Goal: Complete application form

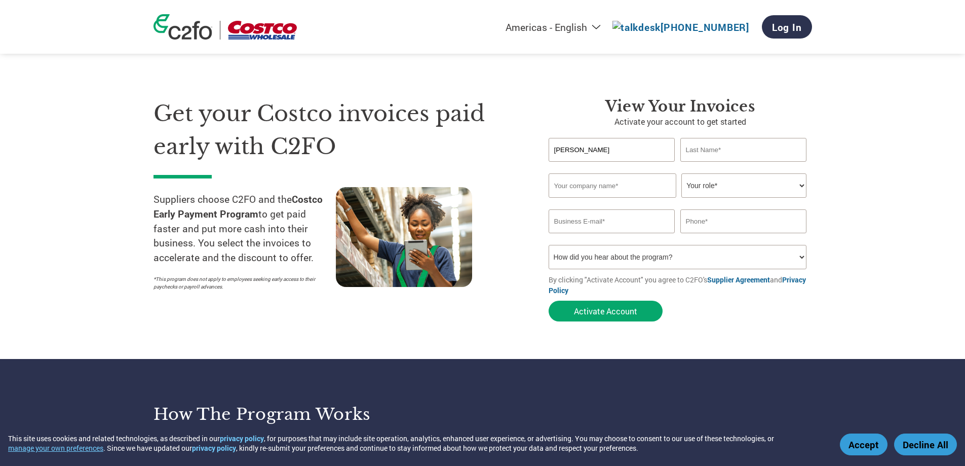
type input "[PERSON_NAME]"
paste input "Koha Oriental Foods"
type input "Koha Oriental Foods"
click at [745, 187] on select "Your role* CFO Controller Credit Manager Finance Director Treasurer CEO Preside…" at bounding box center [744, 185] width 125 height 24
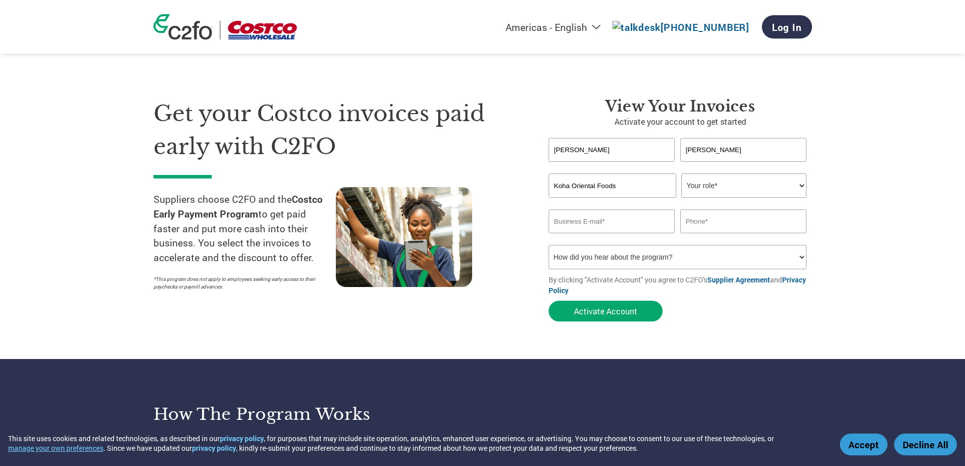
select select "CFO"
click at [682, 173] on select "Your role* CFO Controller Credit Manager Finance Director Treasurer CEO Preside…" at bounding box center [744, 185] width 125 height 24
click at [618, 225] on input "email" at bounding box center [612, 221] width 127 height 24
paste input "Koha Oriental Foods"
click at [623, 223] on input "Koha Oriental Foods" at bounding box center [612, 221] width 127 height 24
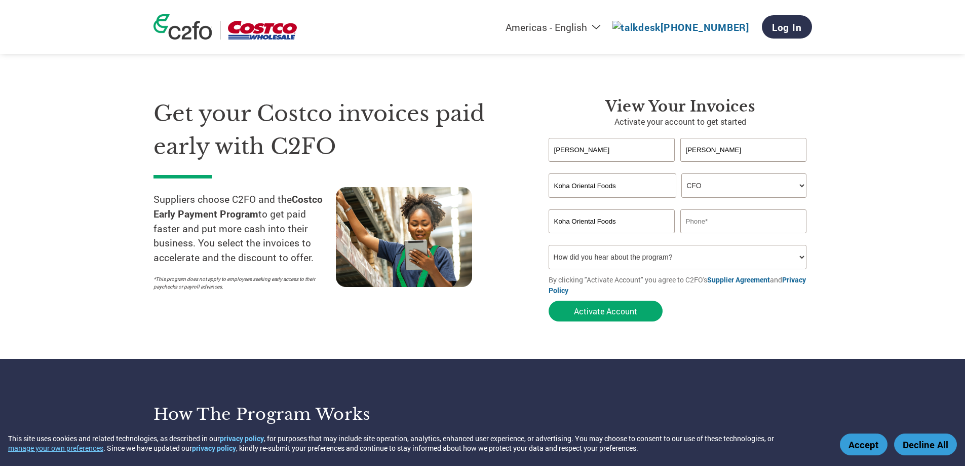
click at [623, 223] on input "Koha Oriental Foods" at bounding box center [612, 221] width 127 height 24
click at [607, 224] on input "Koha Oriental Foods" at bounding box center [612, 221] width 127 height 24
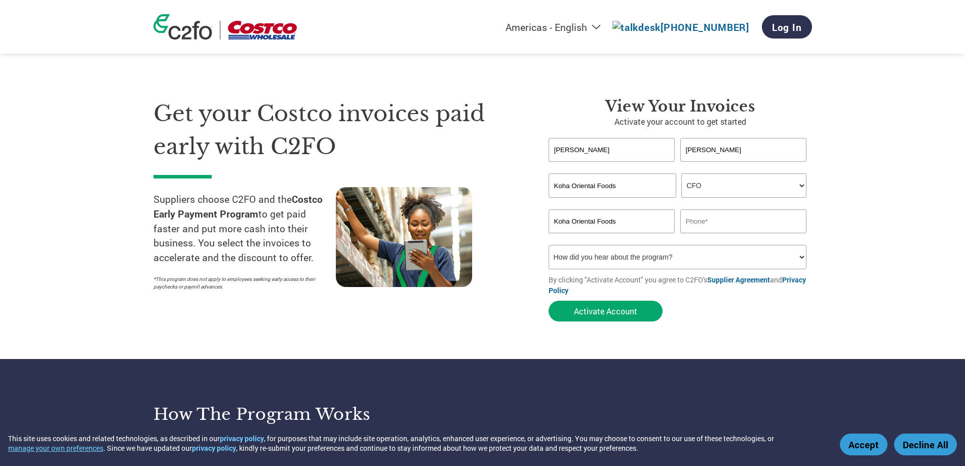
paste input "[EMAIL_ADDRESS][DOMAIN_NAME]"
type input "[EMAIL_ADDRESS][DOMAIN_NAME]"
click at [724, 224] on input "text" at bounding box center [744, 221] width 127 height 24
click at [723, 217] on input "text" at bounding box center [744, 221] width 127 height 24
paste input "808.554.9144"
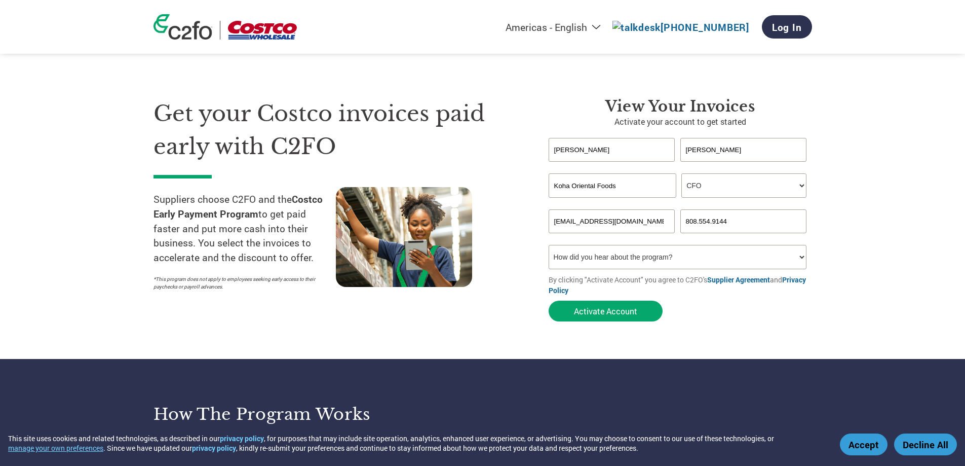
type input "808.554.9144"
click at [661, 262] on select "How did you hear about the program? Received a letter Email Social Media Online…" at bounding box center [678, 257] width 258 height 24
select select "Other"
click at [549, 245] on select "How did you hear about the program? Received a letter Email Social Media Online…" at bounding box center [678, 257] width 258 height 24
drag, startPoint x: 850, startPoint y: 296, endPoint x: 630, endPoint y: 311, distance: 219.9
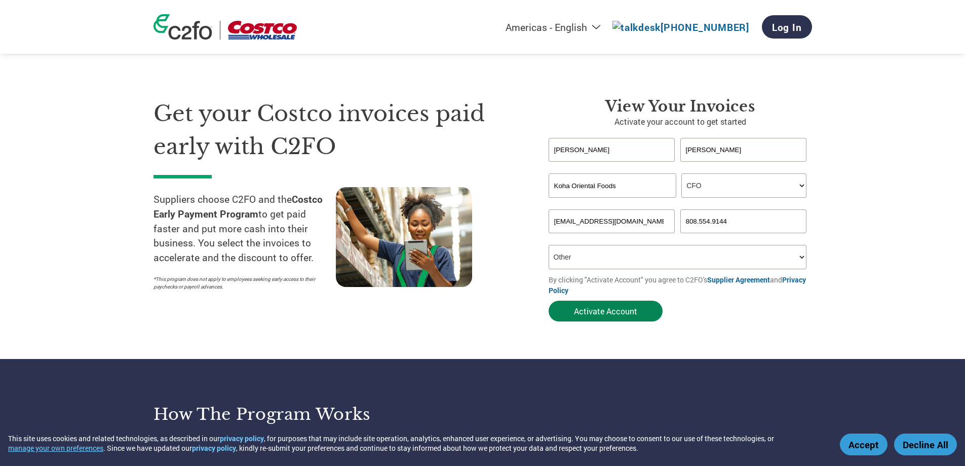
click at [847, 297] on section "Get your Costco invoices paid early with C2FO Suppliers choose C2FO and the Cos…" at bounding box center [482, 200] width 965 height 318
click at [622, 308] on button "Activate Account" at bounding box center [606, 310] width 114 height 21
